Goal: Transaction & Acquisition: Purchase product/service

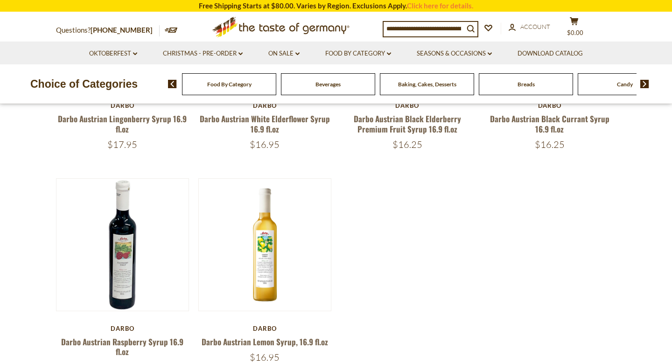
scroll to position [304, 0]
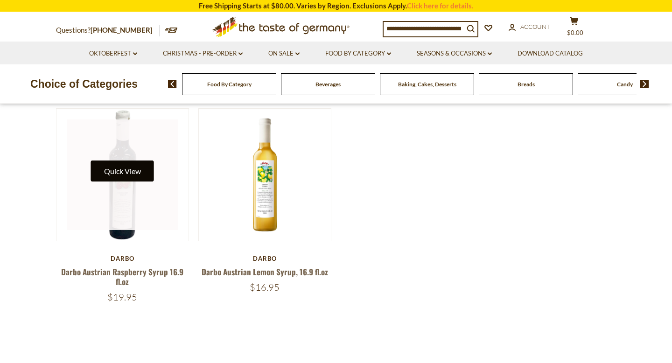
click at [124, 169] on button "Quick View" at bounding box center [122, 171] width 63 height 21
click at [127, 221] on link at bounding box center [122, 175] width 111 height 111
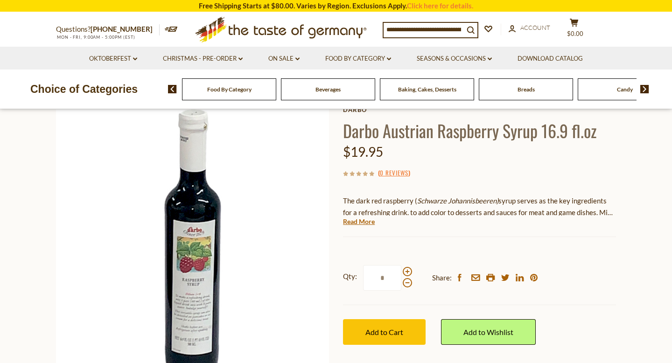
scroll to position [57, 0]
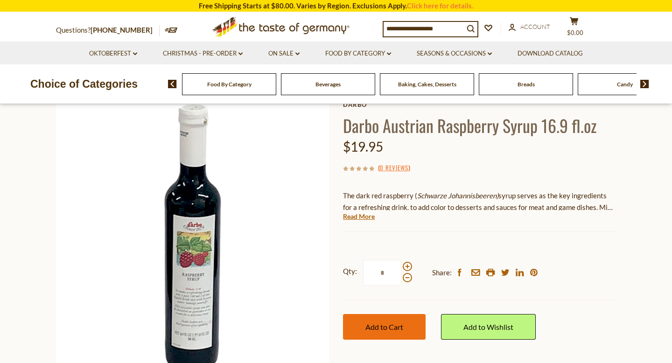
click at [387, 328] on span "Add to Cart" at bounding box center [385, 327] width 38 height 9
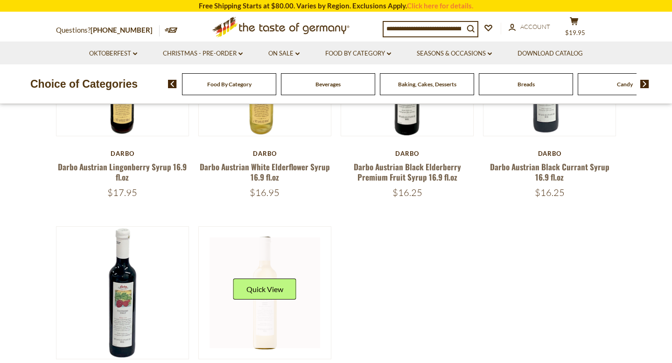
scroll to position [186, 0]
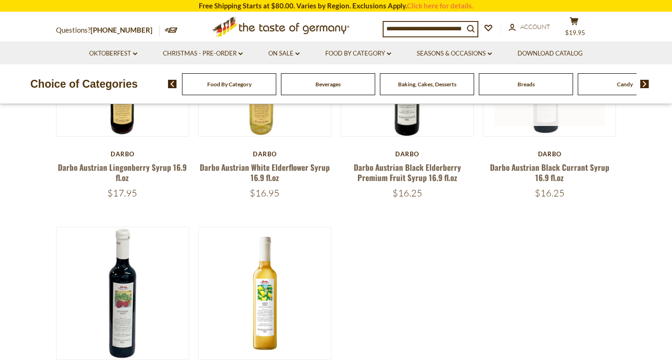
click at [546, 119] on link at bounding box center [550, 70] width 111 height 111
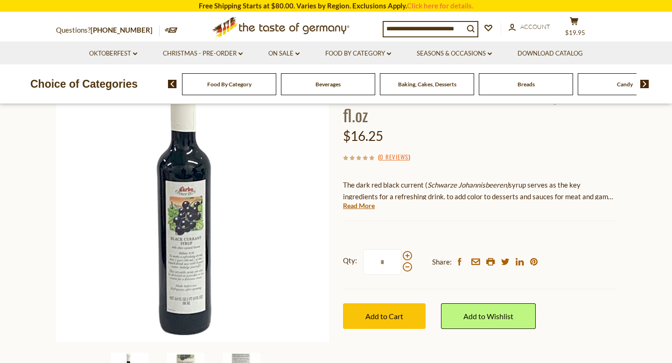
scroll to position [90, 0]
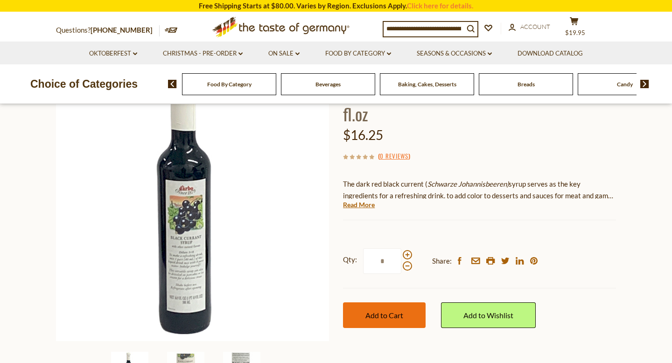
click at [370, 316] on span "Add to Cart" at bounding box center [385, 315] width 38 height 9
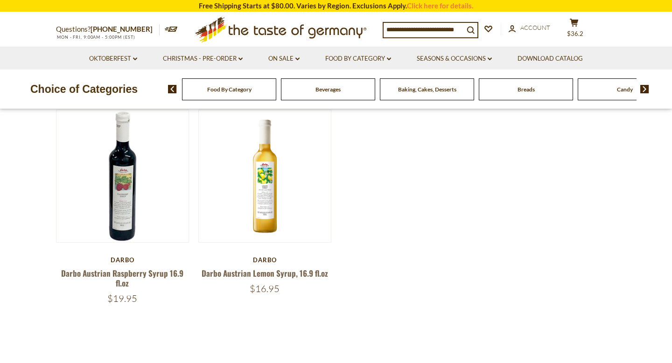
scroll to position [304, 0]
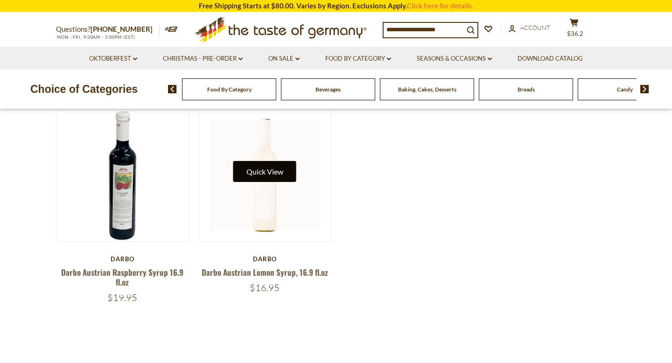
click at [271, 174] on button "Quick View" at bounding box center [264, 171] width 63 height 21
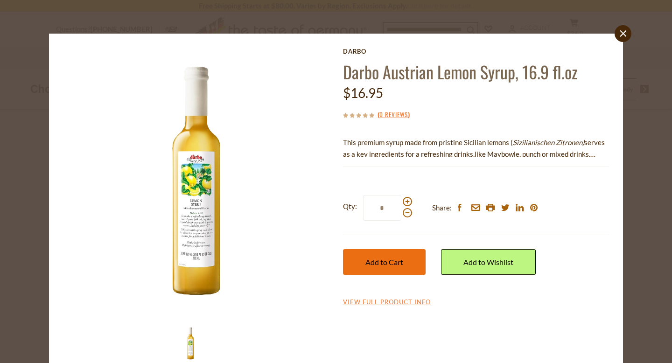
click at [390, 258] on span "Add to Cart" at bounding box center [385, 262] width 38 height 9
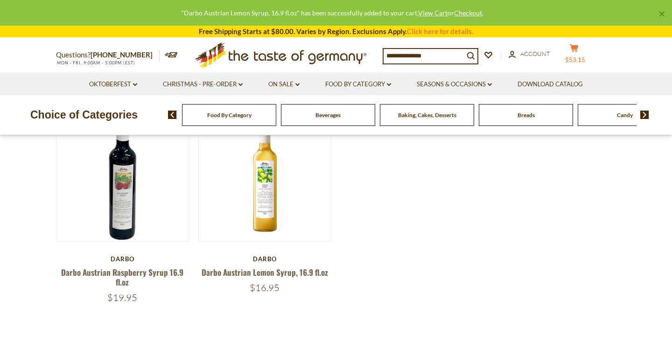
click at [579, 48] on icon at bounding box center [574, 48] width 8 height 8
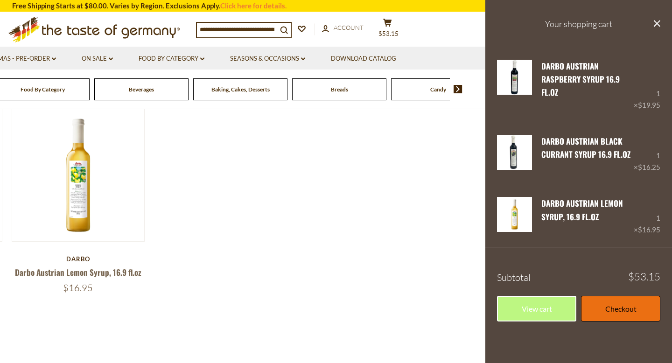
click at [619, 307] on link "Checkout" at bounding box center [620, 309] width 79 height 26
